Goal: Find specific page/section: Find specific page/section

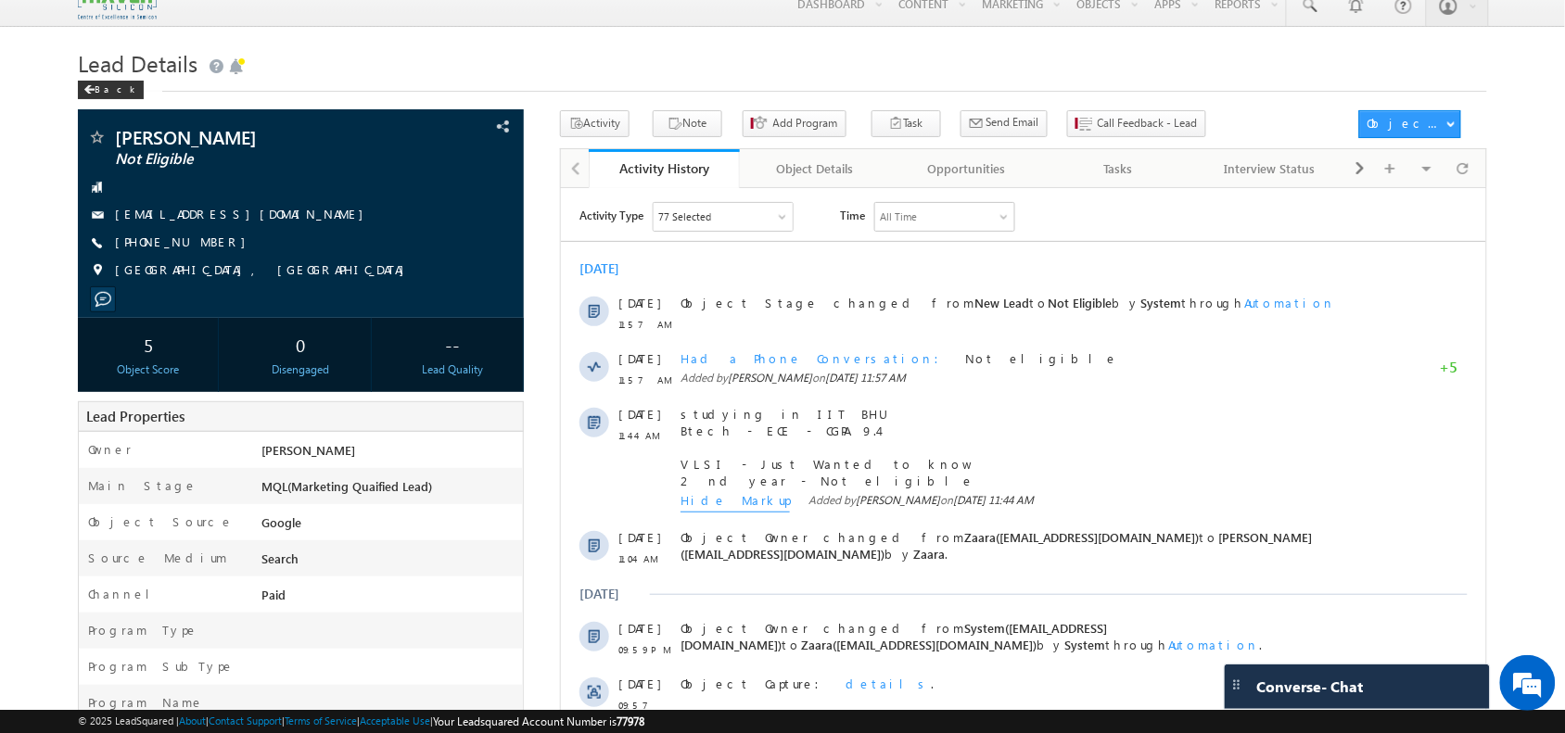
click at [817, 44] on h1 "Lead Details" at bounding box center [782, 62] width 1408 height 36
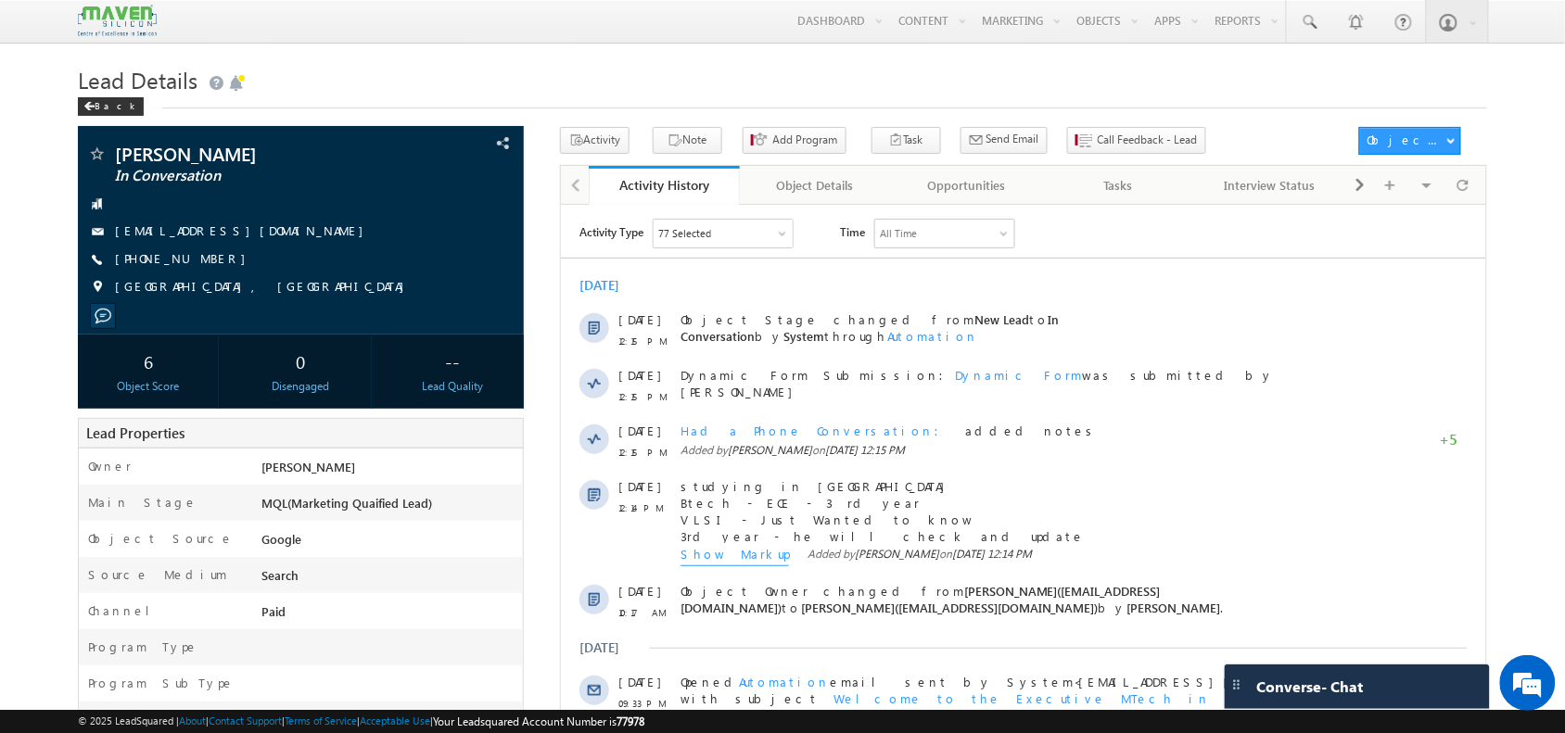
click at [512, 79] on h1 "Lead Details" at bounding box center [782, 78] width 1408 height 36
